Goal: Browse casually

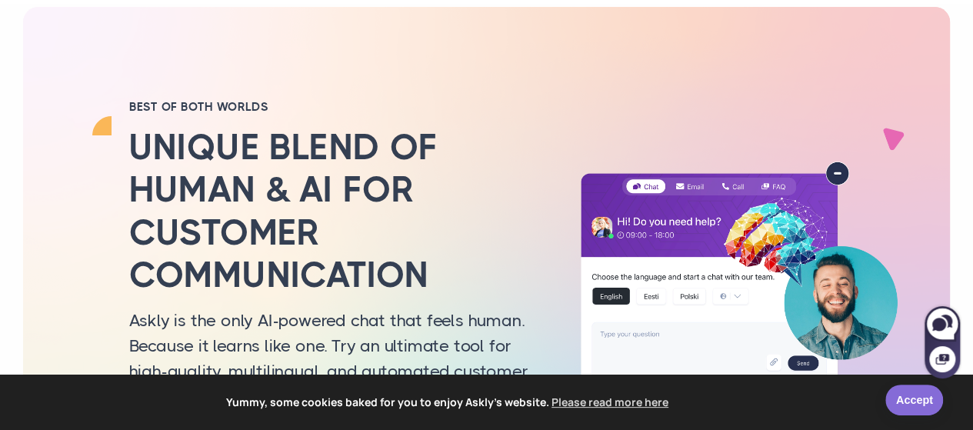
click at [917, 407] on link "Accept" at bounding box center [914, 400] width 58 height 31
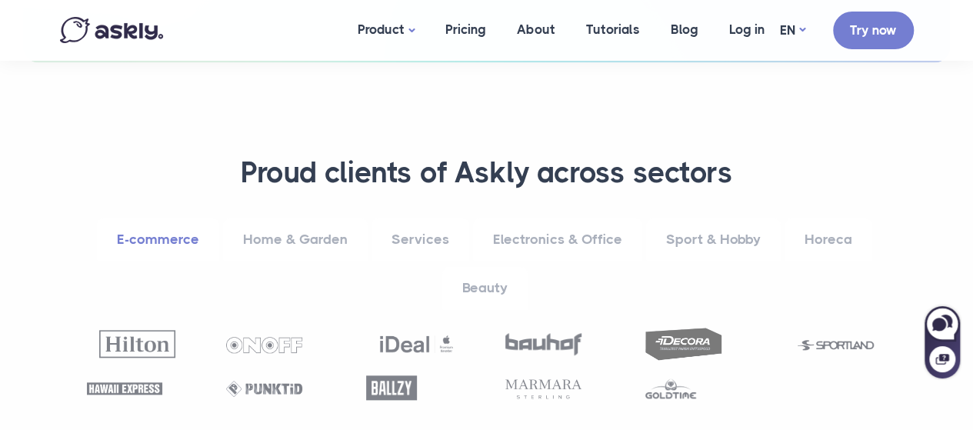
scroll to position [692, 0]
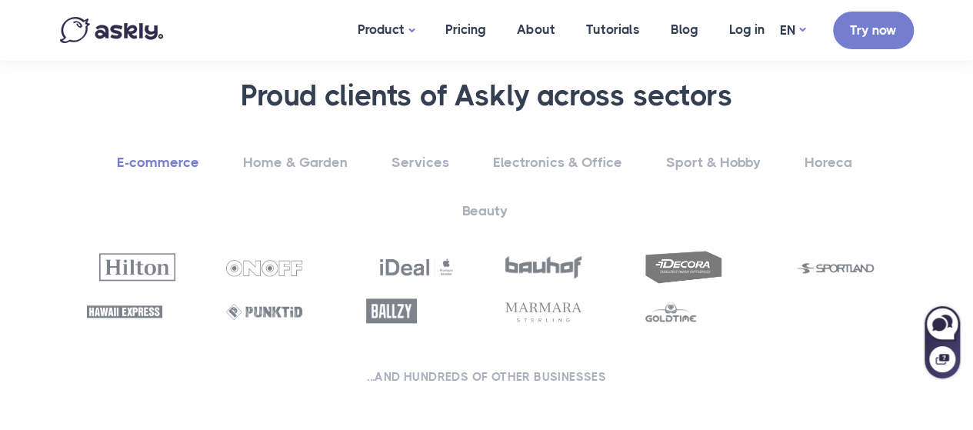
click at [325, 165] on link "Home & Garden" at bounding box center [295, 162] width 145 height 42
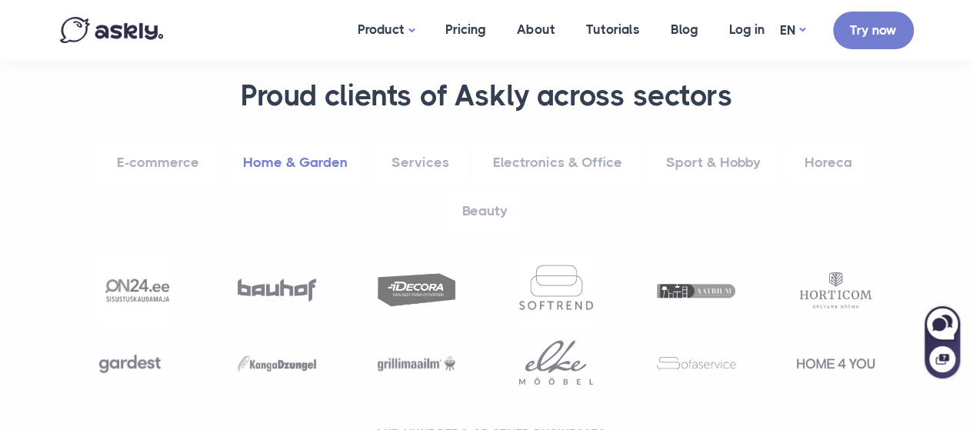
click at [414, 161] on link "Services" at bounding box center [420, 162] width 98 height 42
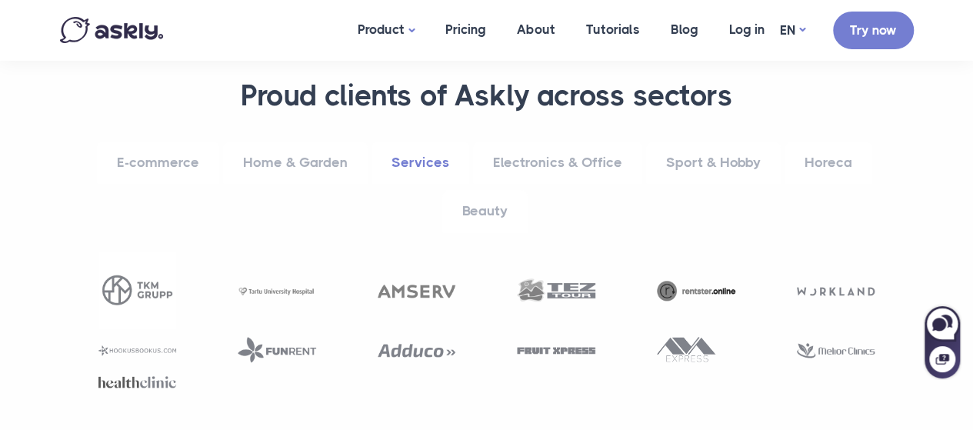
click at [558, 158] on link "Electronics & Office" at bounding box center [557, 162] width 169 height 42
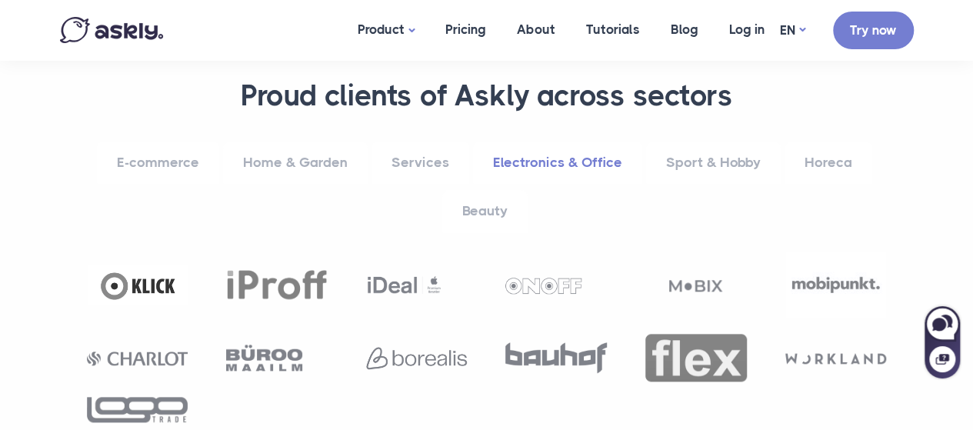
click at [721, 162] on link "Sport & Hobby" at bounding box center [713, 162] width 135 height 42
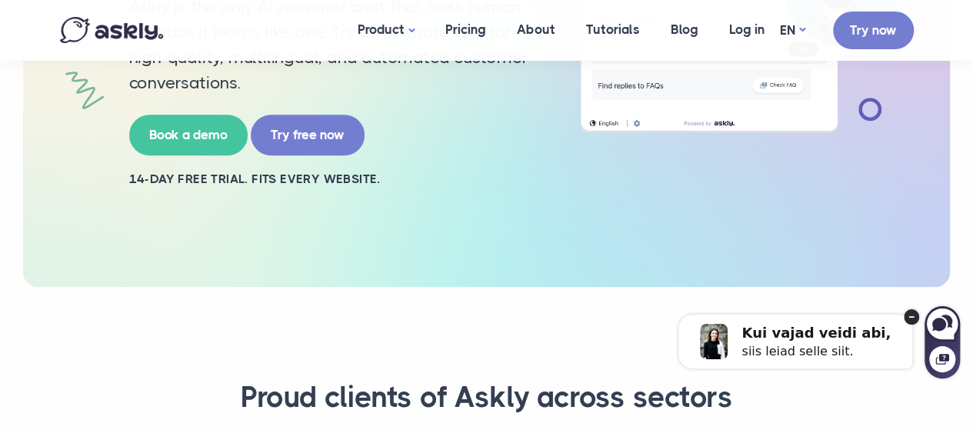
scroll to position [385, 0]
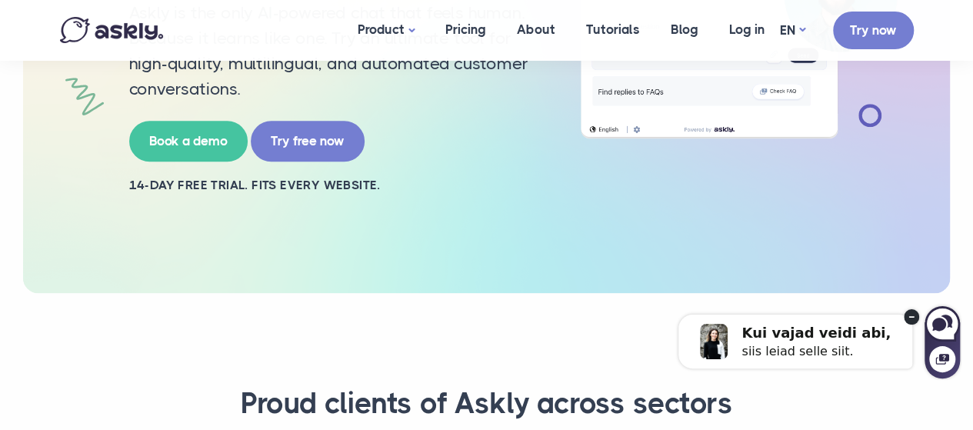
drag, startPoint x: 100, startPoint y: 35, endPoint x: 118, endPoint y: 52, distance: 25.0
click at [100, 35] on img at bounding box center [111, 30] width 103 height 26
